Goal: Information Seeking & Learning: Learn about a topic

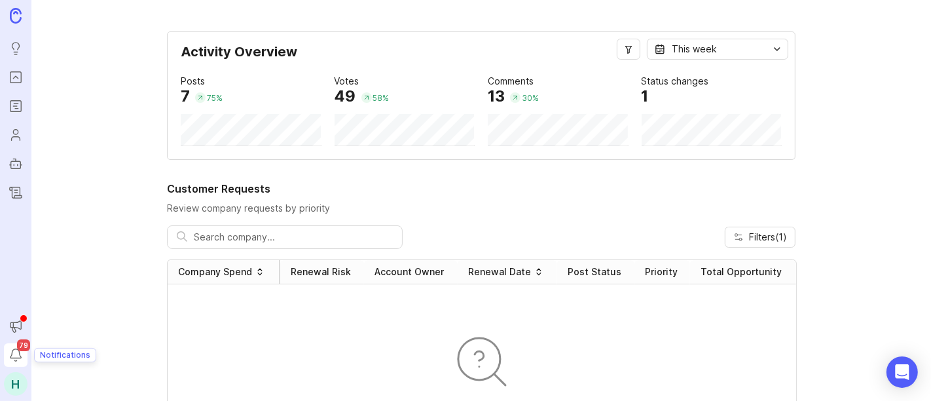
click at [18, 350] on icon "Notifications" at bounding box center [15, 353] width 10 height 9
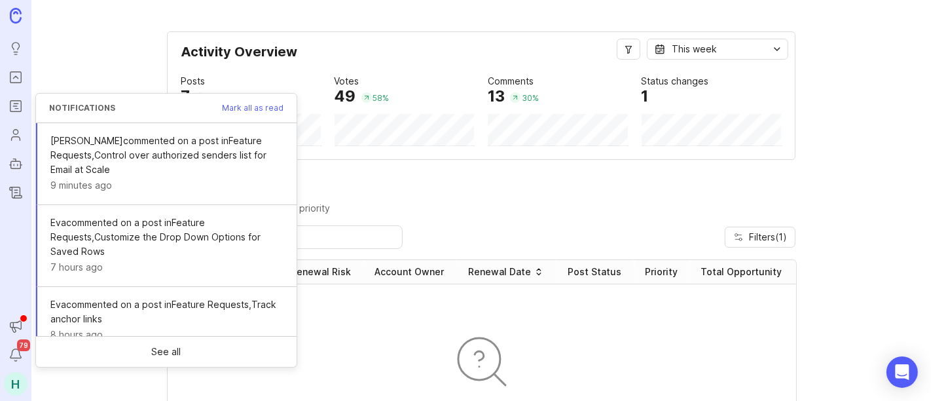
click at [239, 108] on span "Mark all as read" at bounding box center [253, 108] width 62 height 8
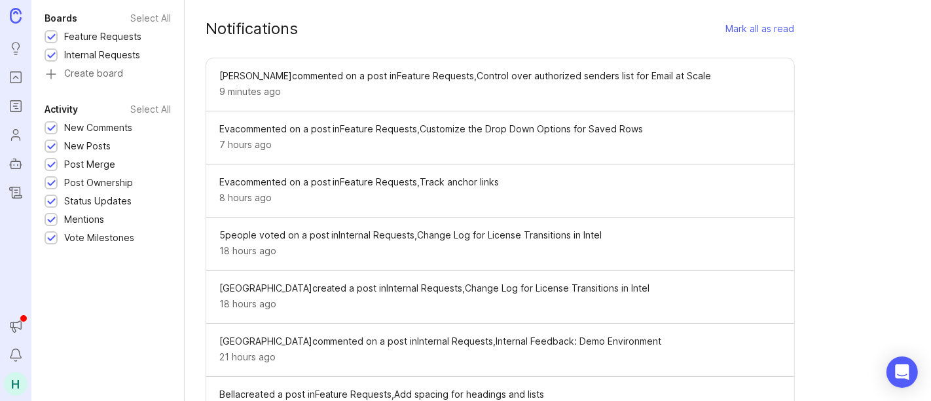
click at [726, 27] on div "Mark all as read" at bounding box center [760, 28] width 69 height 9
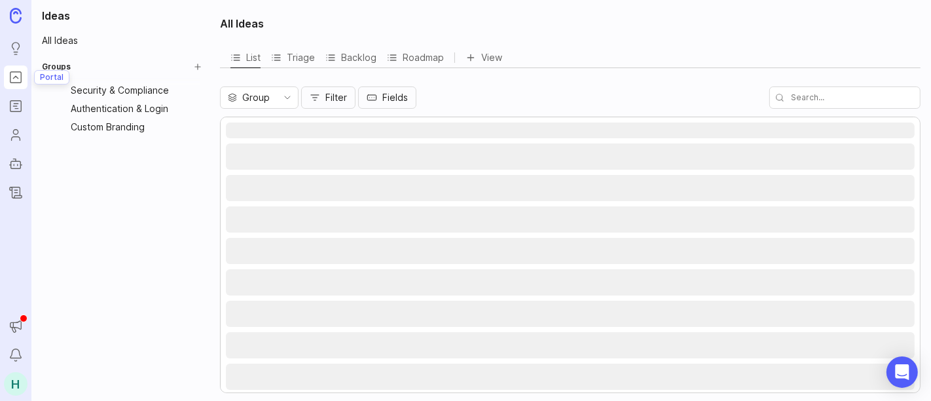
click at [14, 81] on icon "Portal" at bounding box center [16, 77] width 14 height 16
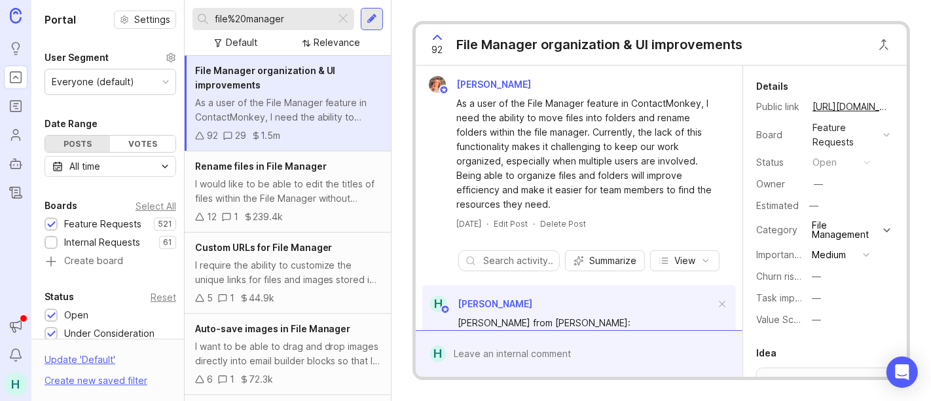
click at [321, 99] on div "As a user of the File Manager feature in ContactMonkey, I need the ability to m…" at bounding box center [287, 110] width 185 height 29
